Goal: Information Seeking & Learning: Learn about a topic

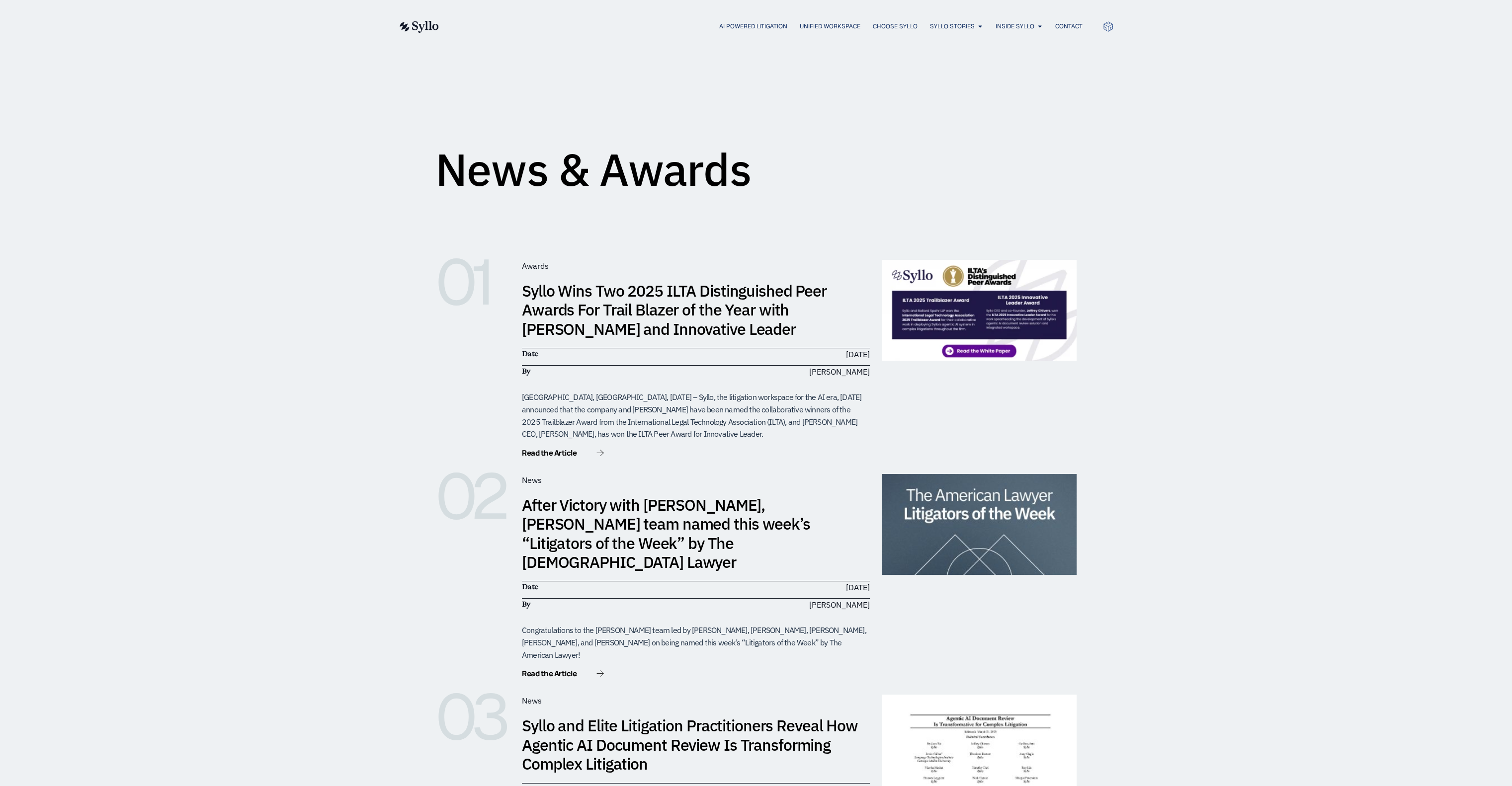
drag, startPoint x: 749, startPoint y: 6, endPoint x: 1193, endPoint y: 122, distance: 458.9
click at [755, 122] on div "News & Awards" at bounding box center [756, 126] width 1512 height 148
click at [755, 321] on img at bounding box center [979, 310] width 195 height 101
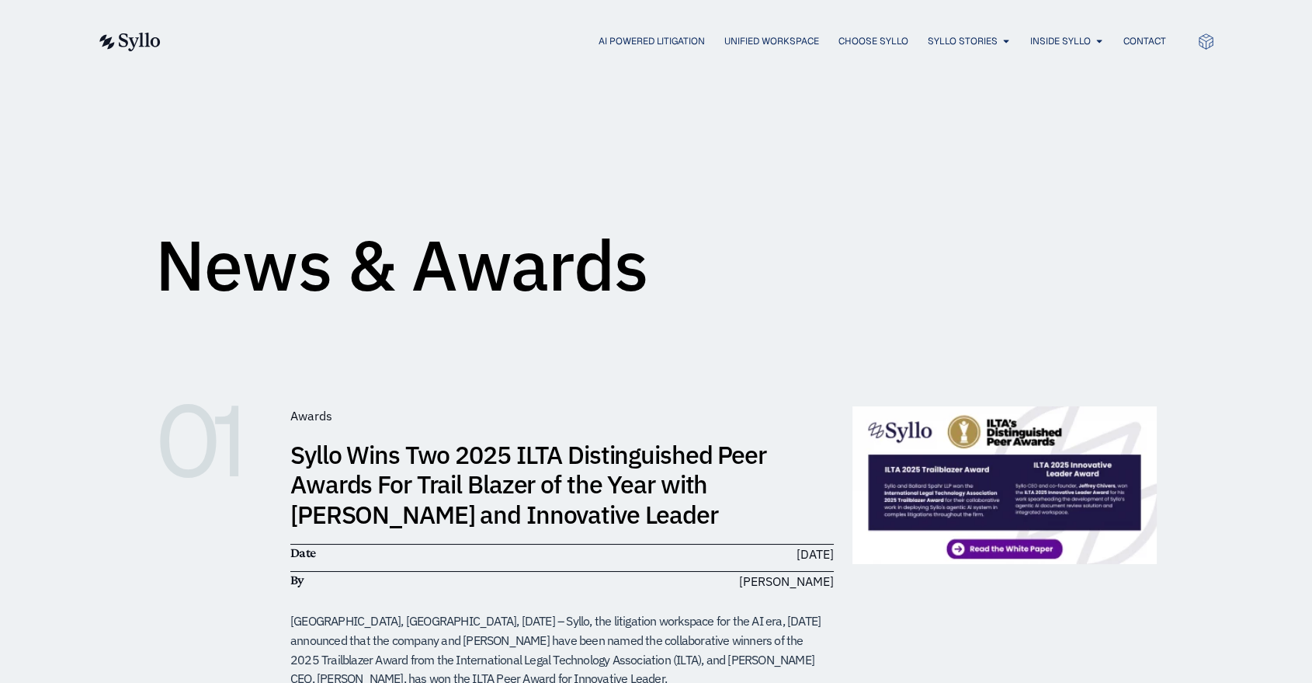
drag, startPoint x: 2319, startPoint y: 1, endPoint x: 760, endPoint y: 325, distance: 1591.7
click at [760, 262] on div "News & Awards" at bounding box center [656, 197] width 1002 height 193
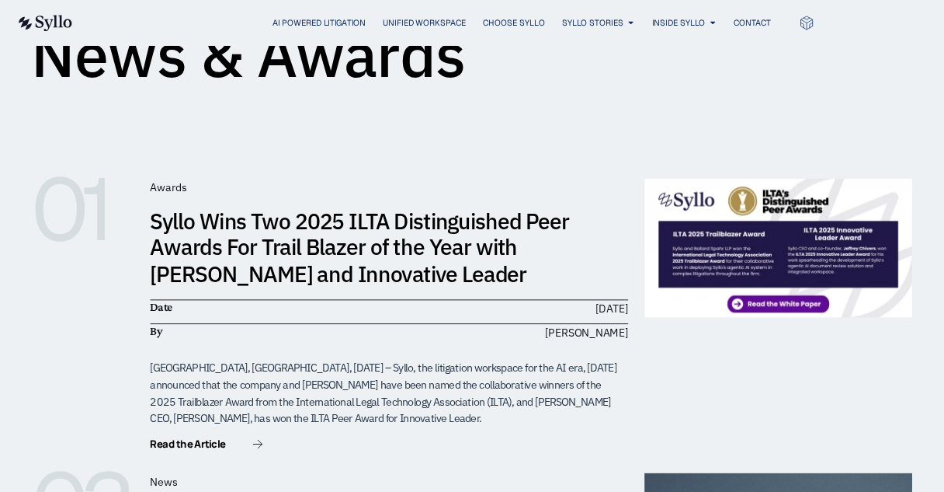
scroll to position [172, 0]
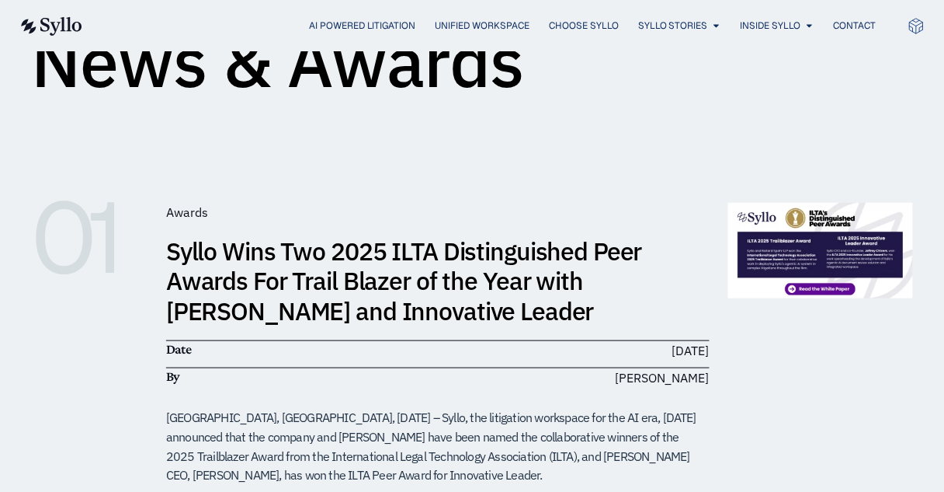
drag, startPoint x: 1180, startPoint y: 9, endPoint x: 545, endPoint y: 186, distance: 659.4
click at [794, 236] on img at bounding box center [820, 251] width 185 height 96
drag, startPoint x: 770, startPoint y: 244, endPoint x: 850, endPoint y: 33, distance: 225.8
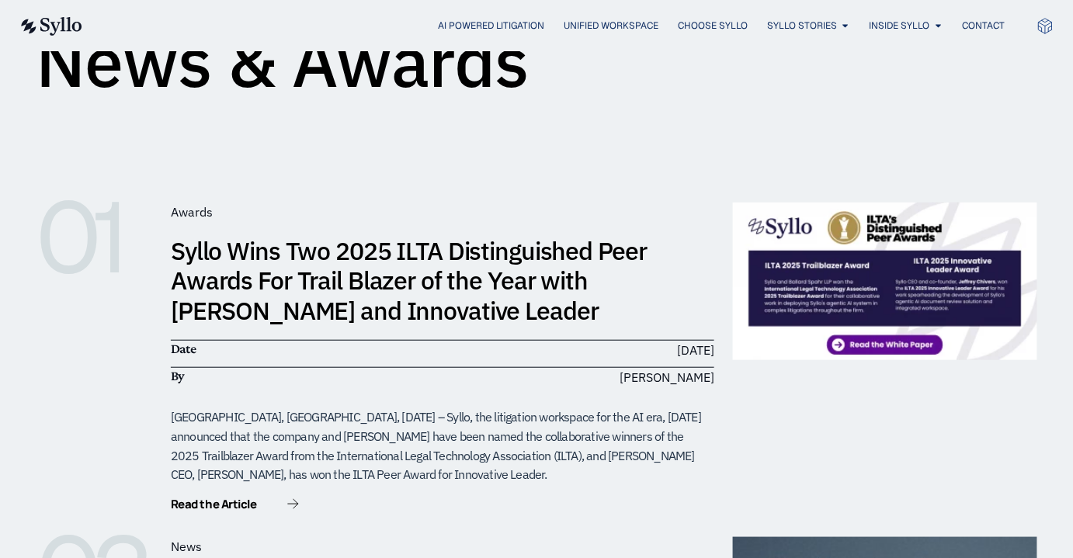
drag, startPoint x: 872, startPoint y: 2, endPoint x: 755, endPoint y: 113, distance: 162.0
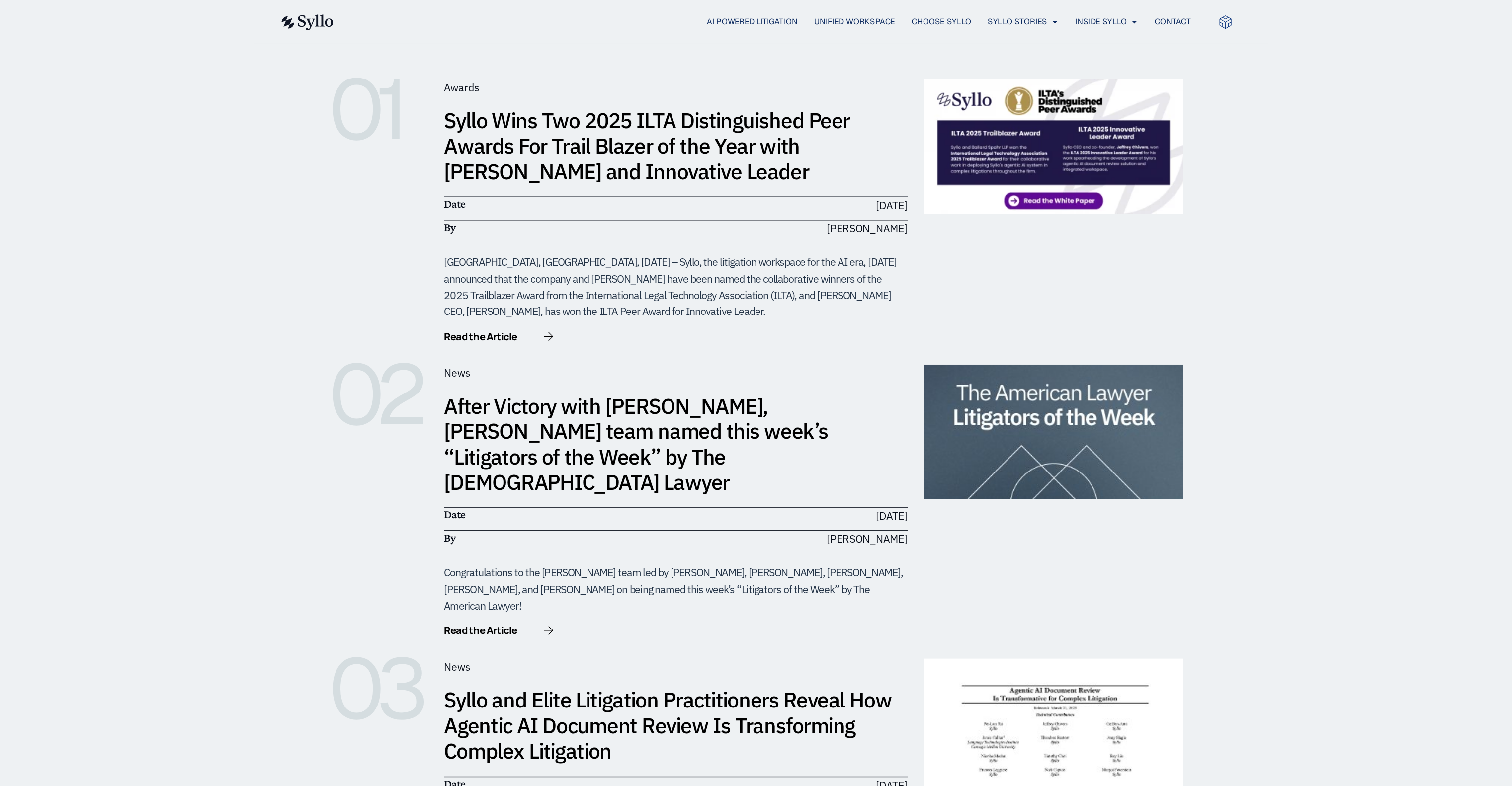
scroll to position [180, 0]
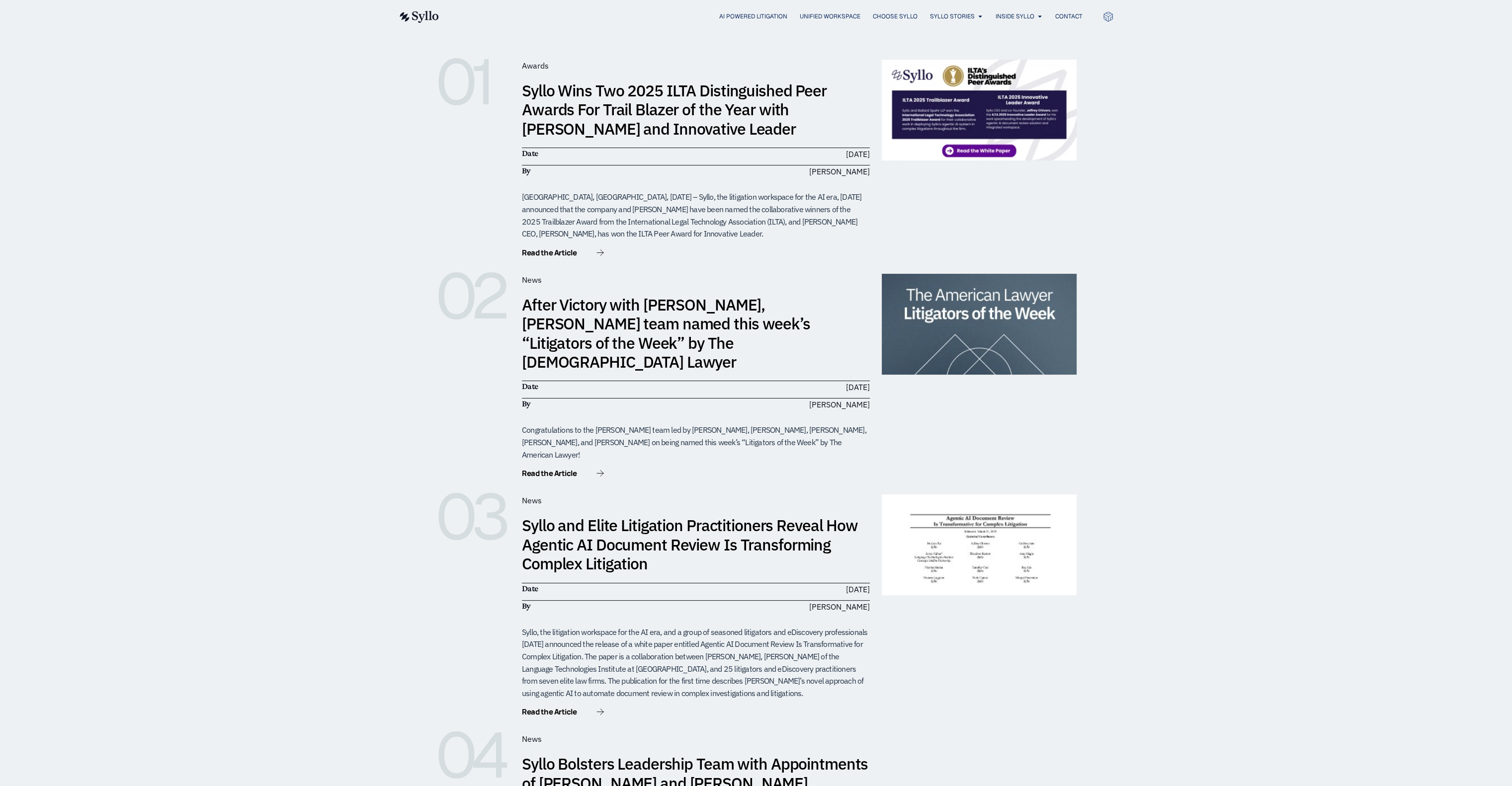
drag, startPoint x: 693, startPoint y: 1, endPoint x: 1151, endPoint y: 226, distance: 510.3
click at [755, 227] on div "01 Awards Syllo Wins Two 2025 ILTA Distinguished Peer Awards For Trail Blazer o…" at bounding box center [756, 480] width 1512 height 961
